Goal: Obtain resource: Obtain resource

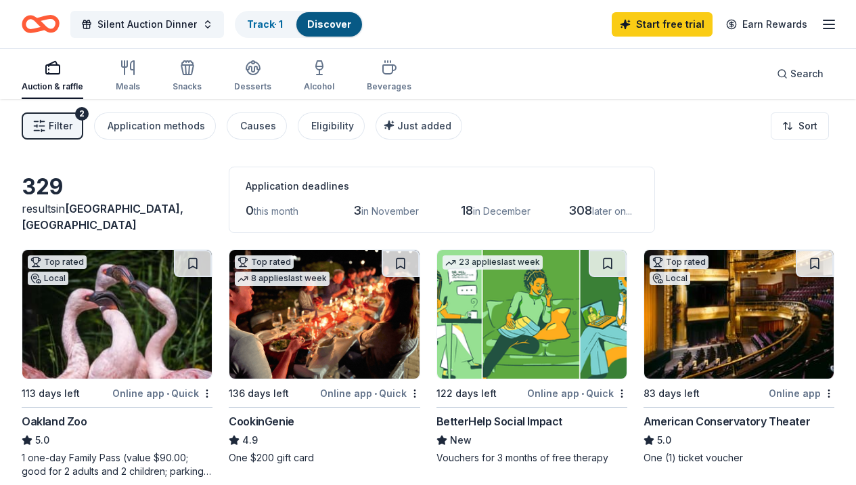
scroll to position [777, 0]
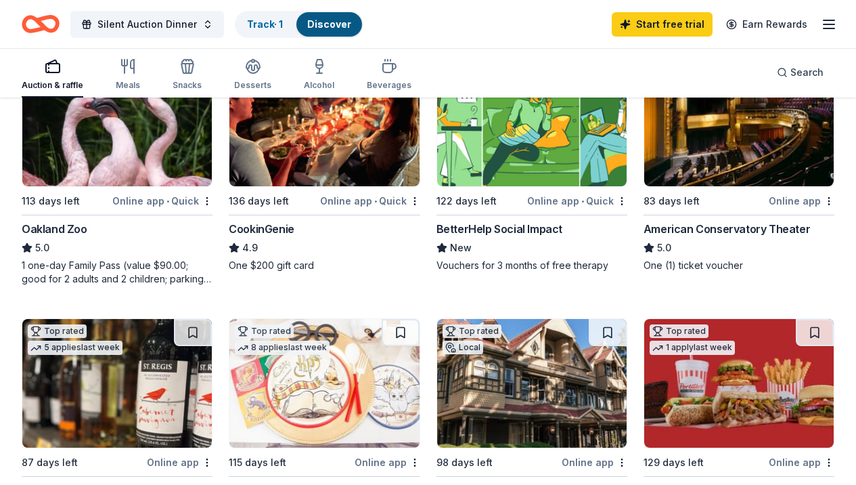
scroll to position [160, 0]
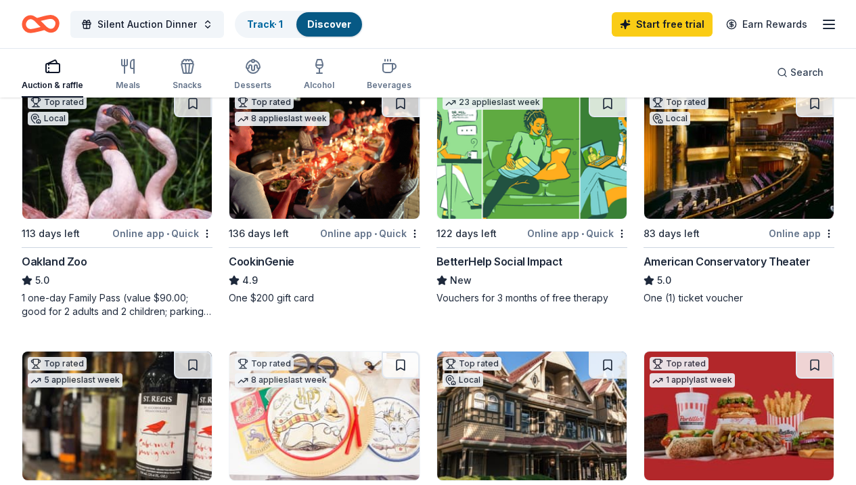
click at [644, 142] on img at bounding box center [738, 154] width 189 height 129
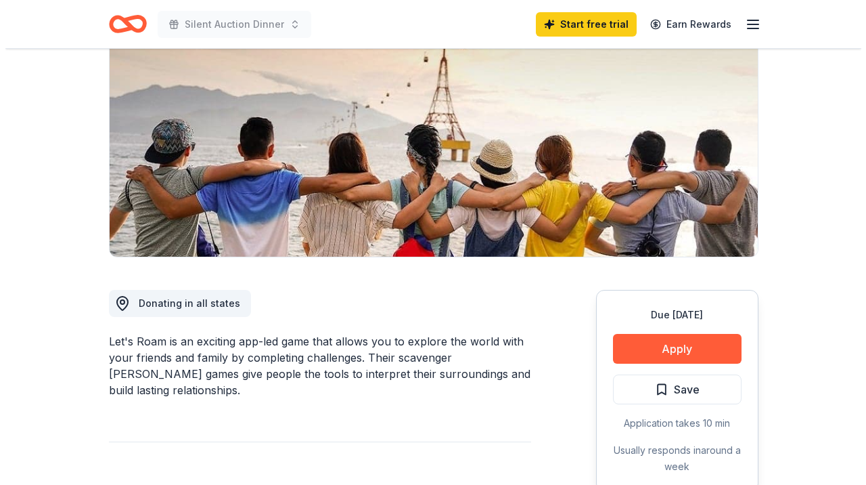
scroll to position [162, 0]
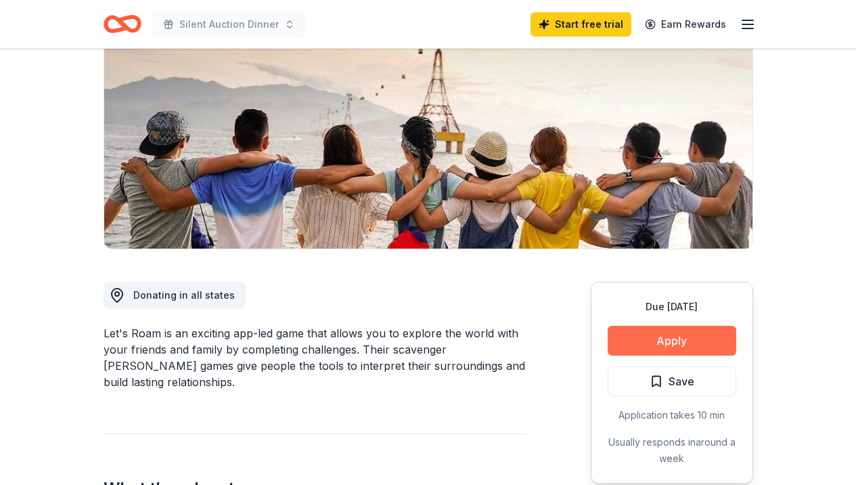
click at [664, 338] on button "Apply" at bounding box center [672, 340] width 129 height 30
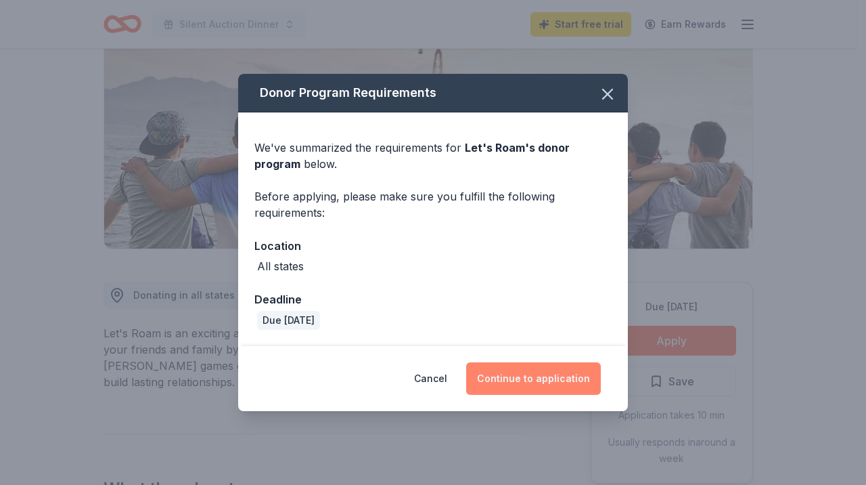
click at [568, 379] on button "Continue to application" at bounding box center [533, 378] width 135 height 32
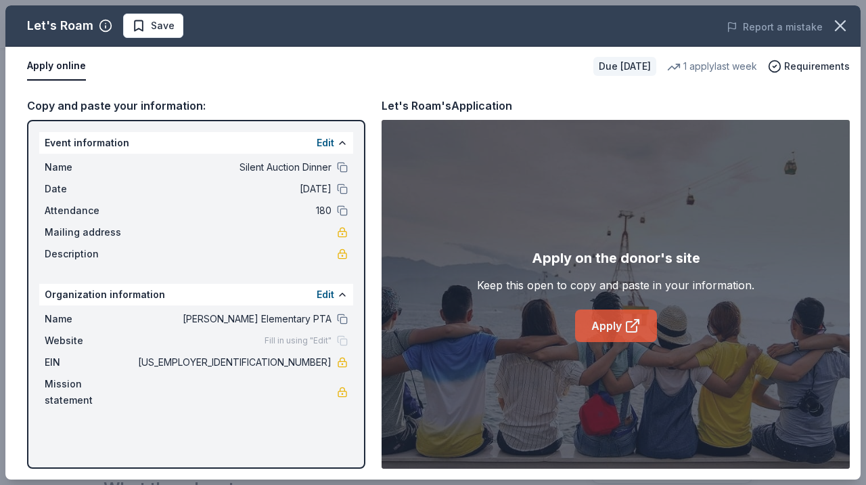
click at [598, 329] on link "Apply" at bounding box center [616, 325] width 82 height 32
